Goal: Information Seeking & Learning: Learn about a topic

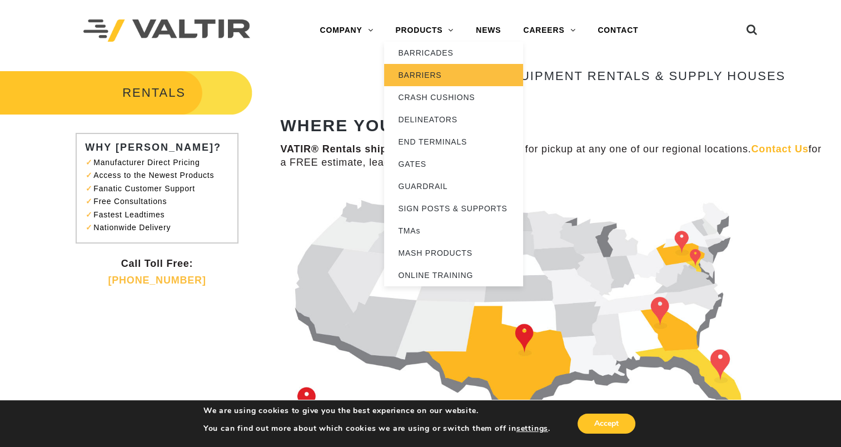
click at [427, 74] on link "BARRIERS" at bounding box center [453, 75] width 139 height 22
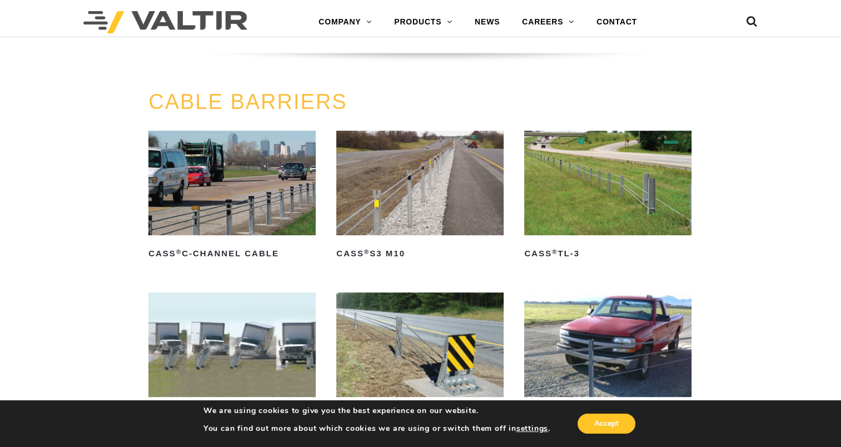
scroll to position [723, 0]
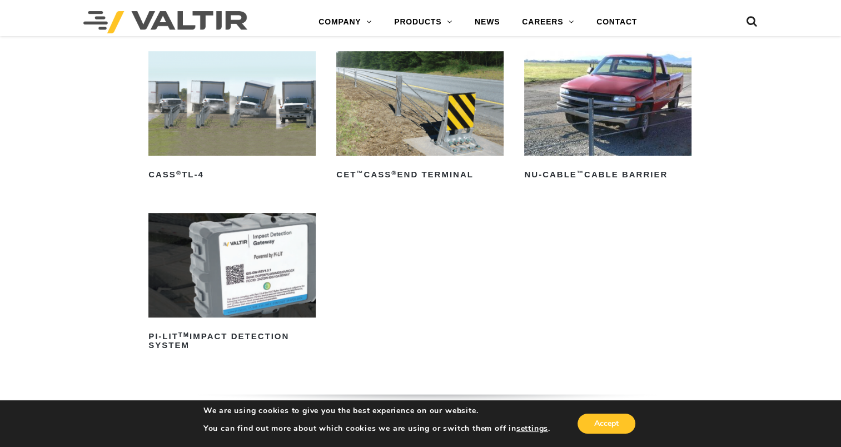
click at [217, 107] on img at bounding box center [231, 103] width 167 height 104
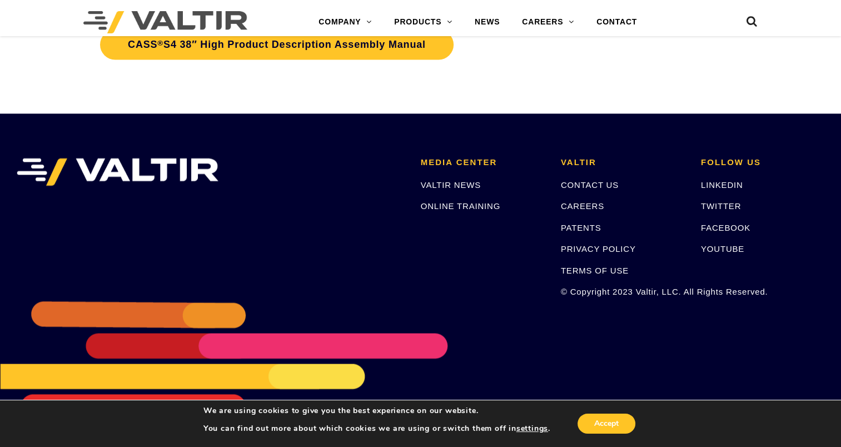
scroll to position [1556, 0]
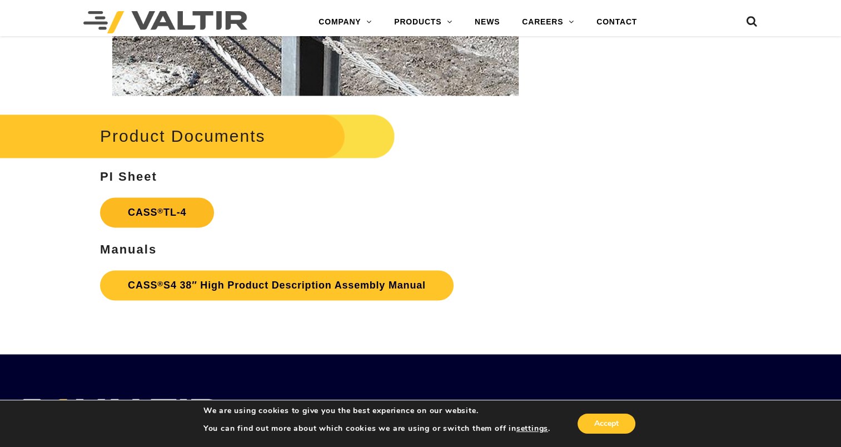
click at [167, 209] on link "CASS ® TL-4" at bounding box center [157, 212] width 114 height 30
